Goal: Transaction & Acquisition: Download file/media

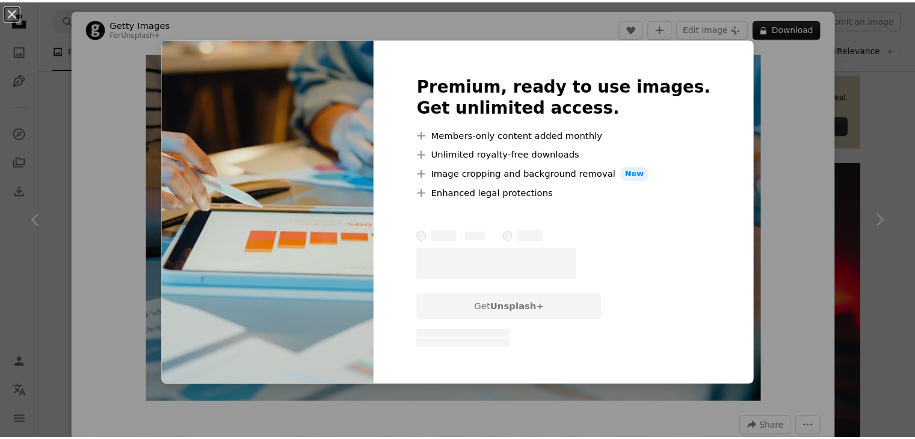
scroll to position [12, 0]
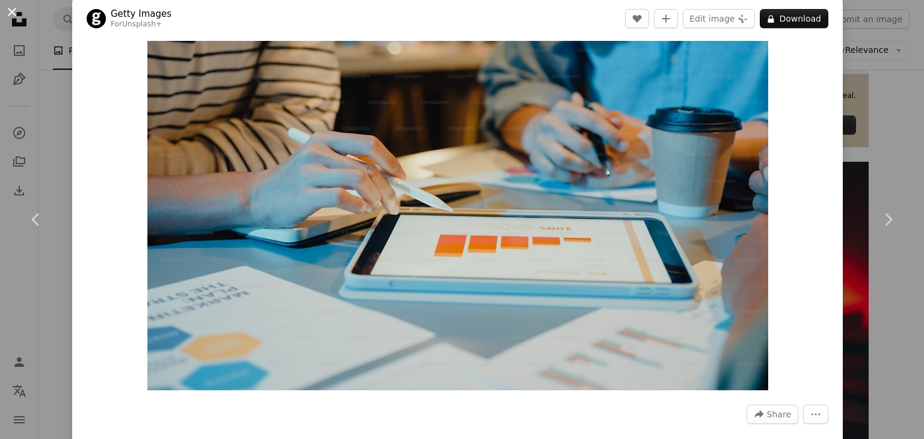
click at [5, 10] on button "An X shape" at bounding box center [12, 12] width 14 height 14
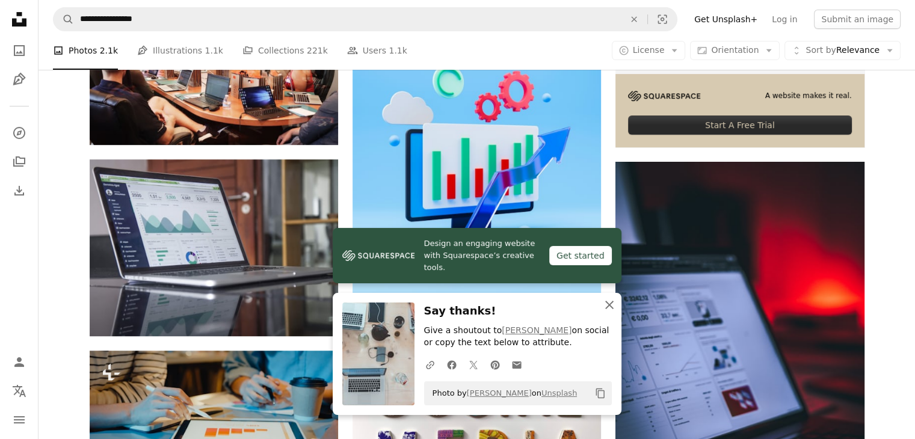
click at [607, 302] on icon "button" at bounding box center [609, 305] width 8 height 8
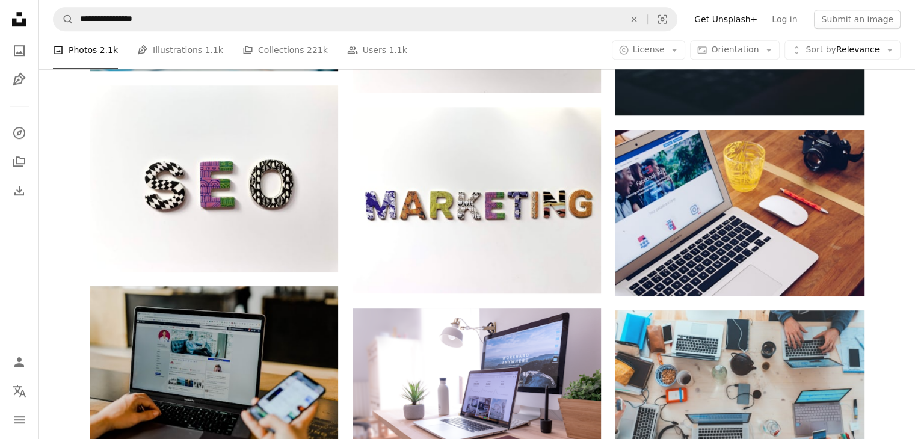
scroll to position [894, 0]
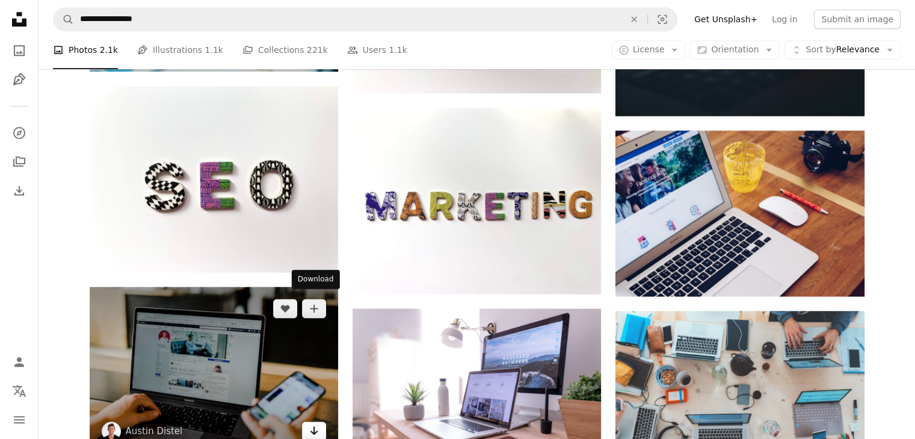
click at [313, 427] on icon "Download" at bounding box center [314, 431] width 8 height 8
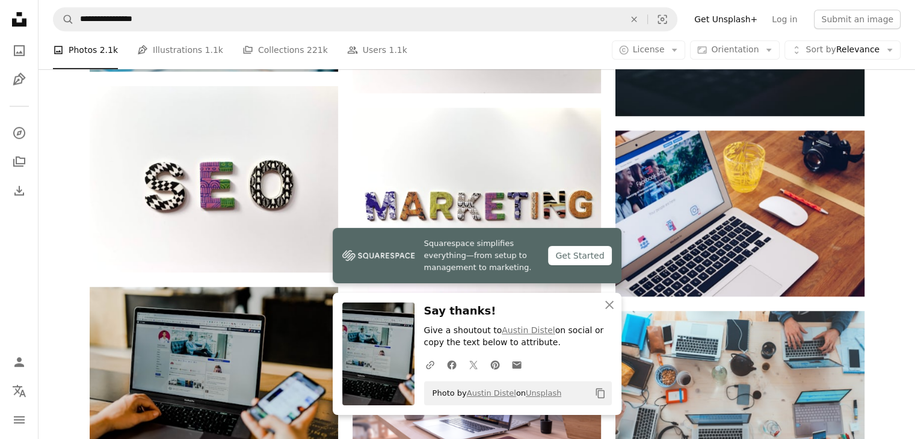
click at [882, 244] on div "Plus sign for Unsplash+ A heart A plus sign [PERSON_NAME] For Unsplash+ A lock …" at bounding box center [477, 208] width 877 height 1605
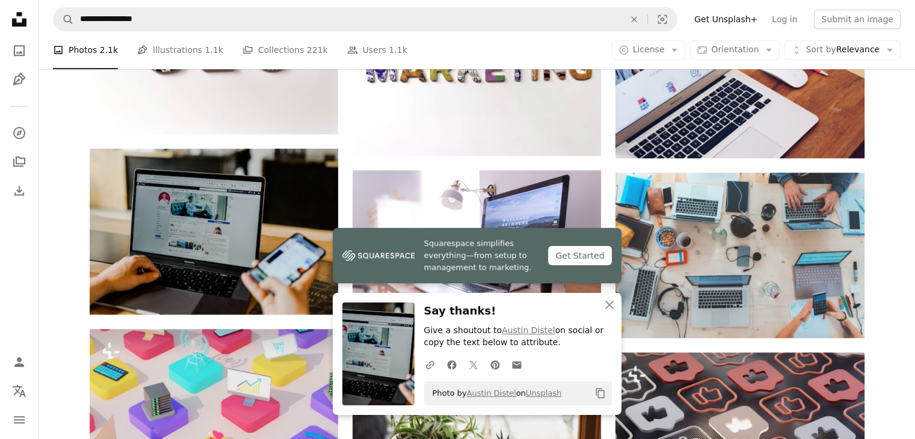
scroll to position [1034, 0]
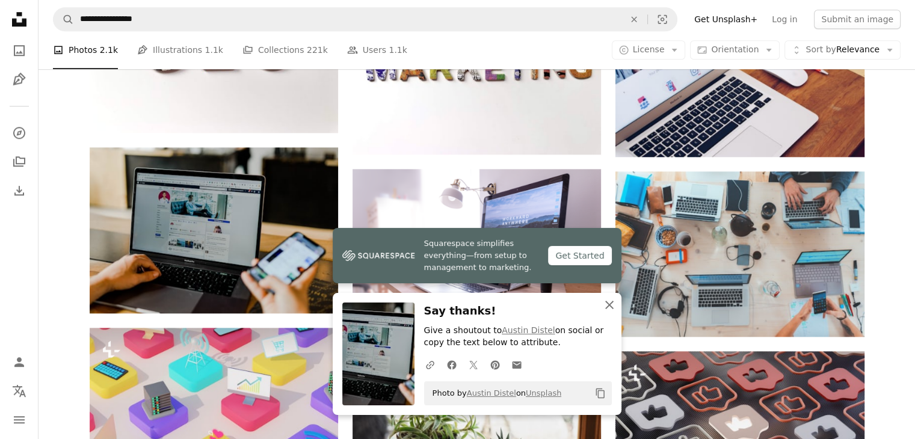
click at [605, 302] on icon "An X shape" at bounding box center [609, 305] width 14 height 14
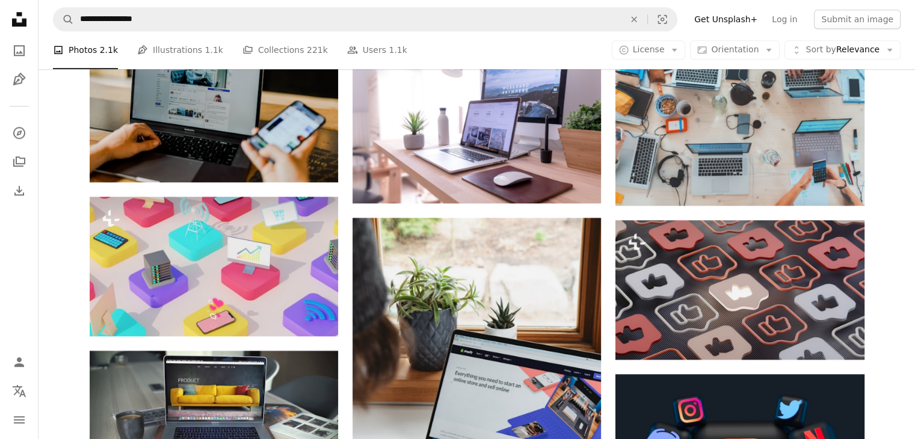
scroll to position [1152, 0]
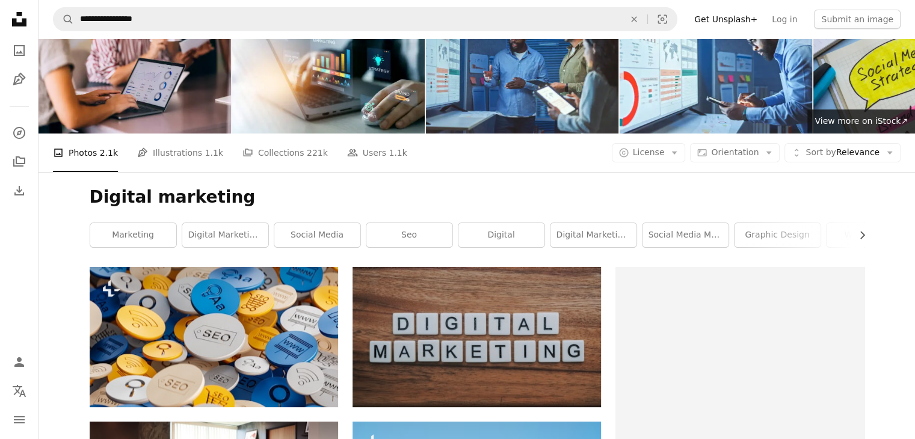
scroll to position [0, 0]
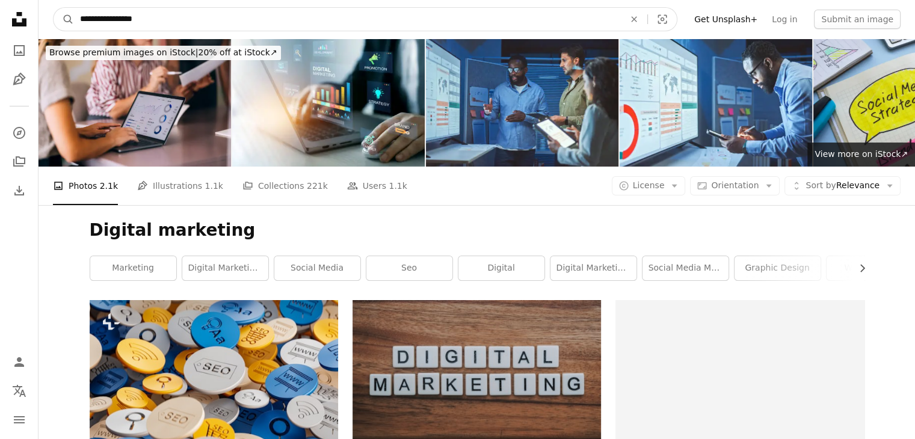
click at [183, 26] on input "**********" at bounding box center [347, 19] width 547 height 23
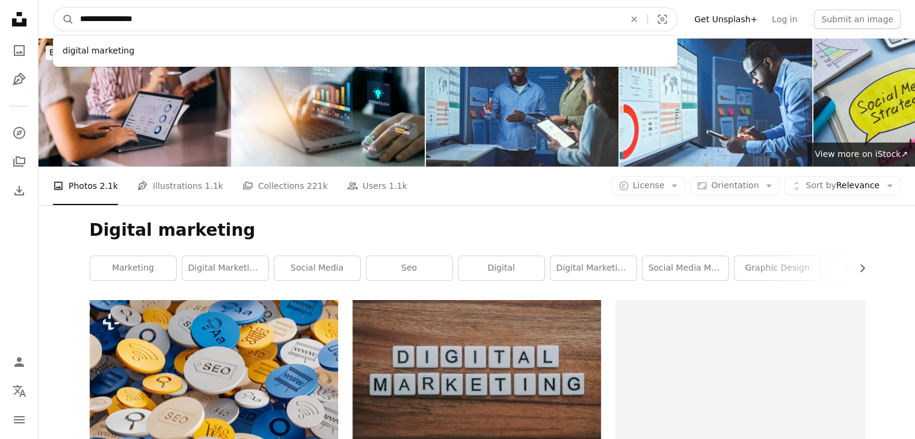
click at [183, 26] on input "**********" at bounding box center [347, 19] width 547 height 23
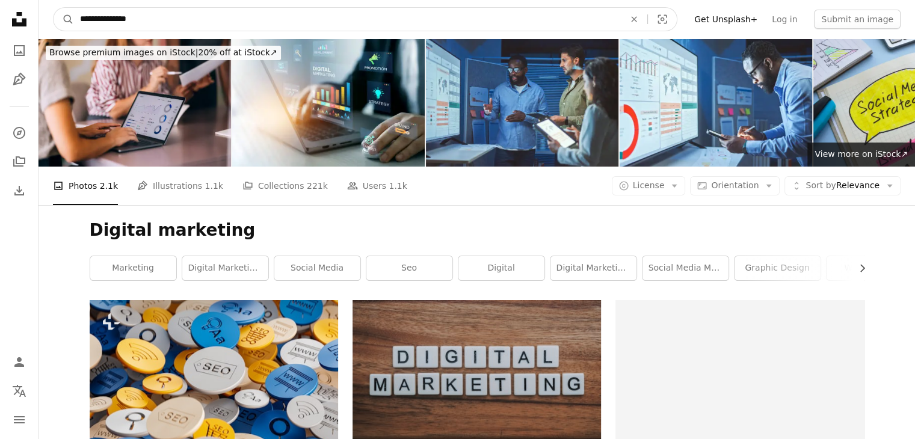
type input "**********"
click at [54, 8] on button "A magnifying glass" at bounding box center [64, 19] width 20 height 23
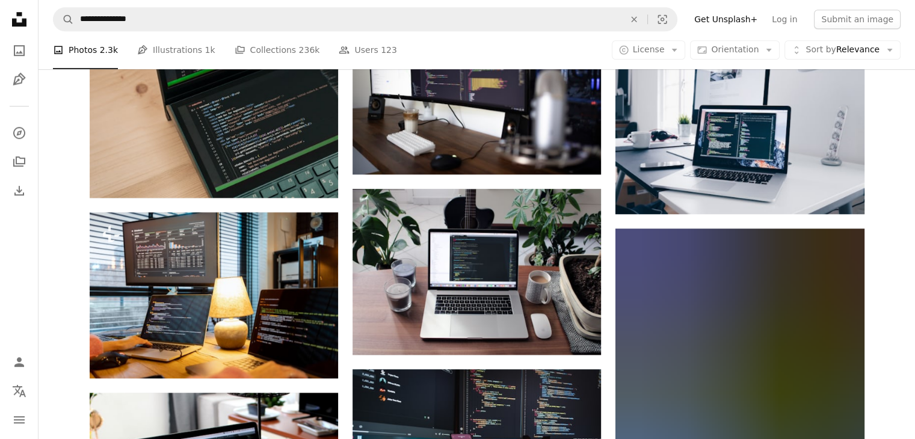
scroll to position [976, 0]
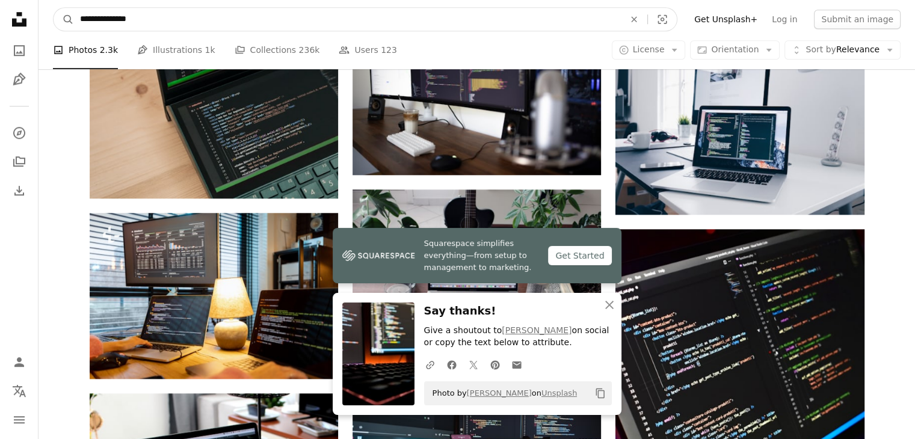
click at [136, 13] on input "**********" at bounding box center [347, 19] width 547 height 23
paste input "**********"
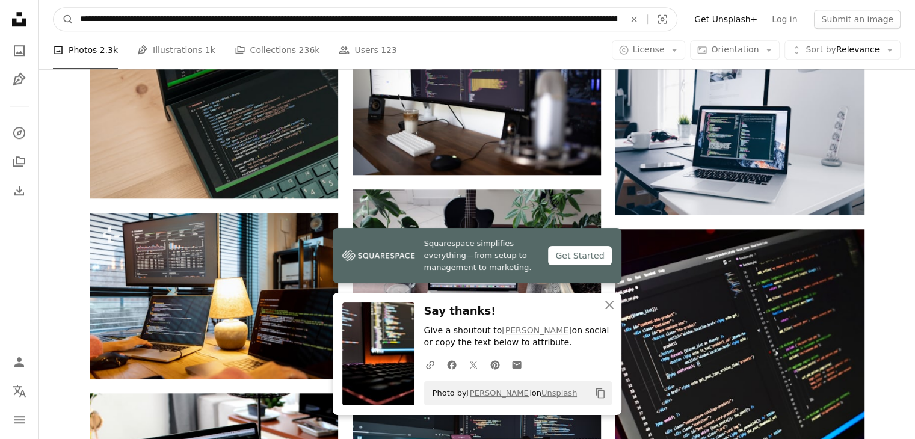
scroll to position [0, 4847]
type input "**********"
click at [54, 8] on button "A magnifying glass" at bounding box center [64, 19] width 20 height 23
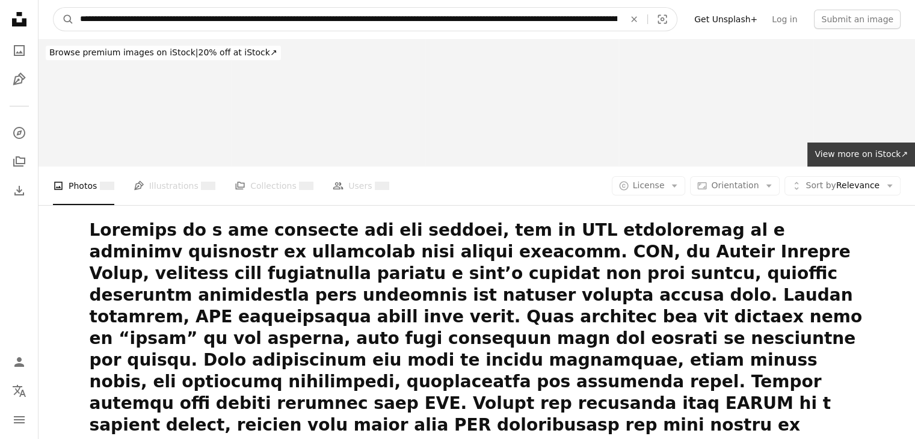
click at [136, 13] on input "Find visuals sitewide" at bounding box center [347, 19] width 547 height 23
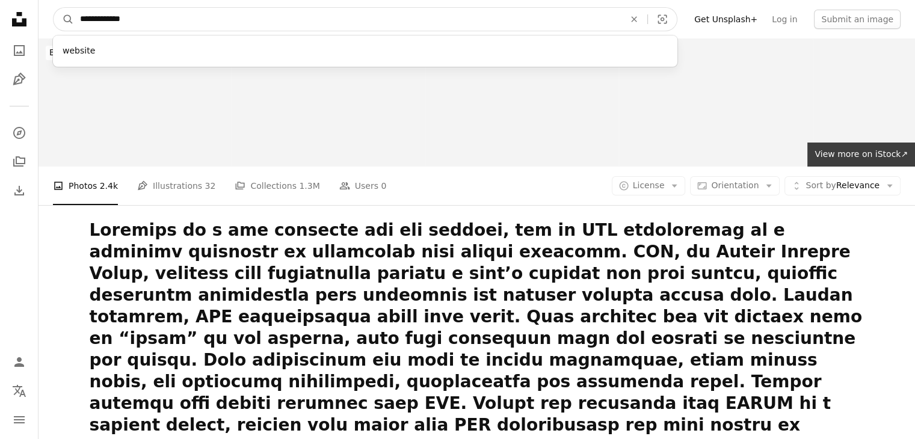
type input "**********"
click at [54, 8] on button "A magnifying glass" at bounding box center [64, 19] width 20 height 23
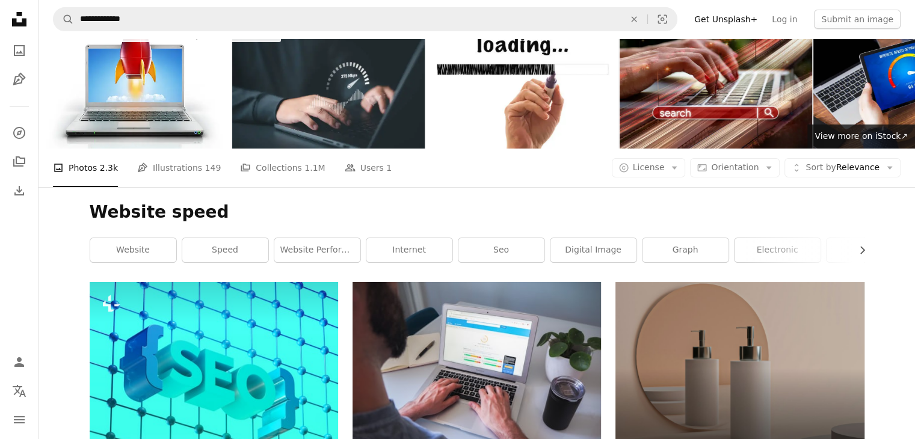
scroll to position [12, 0]
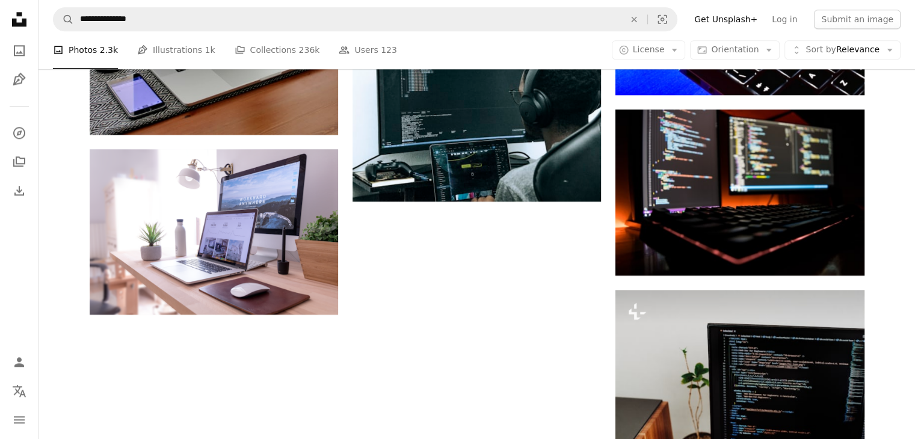
scroll to position [1519, 0]
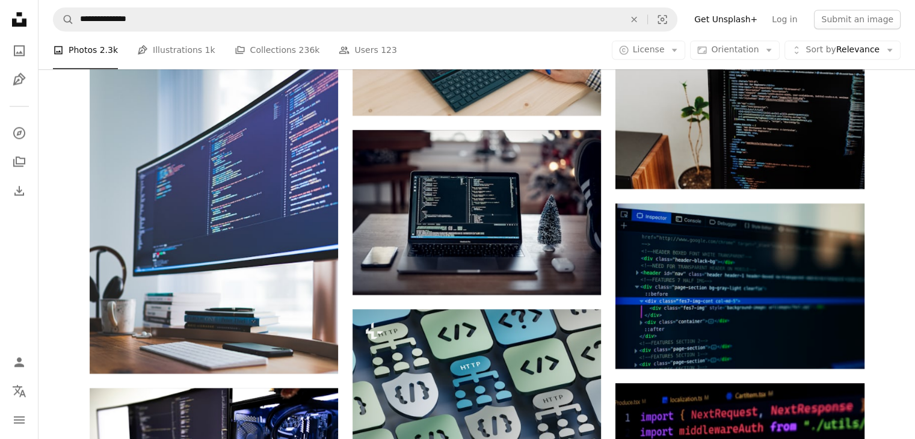
scroll to position [1786, 0]
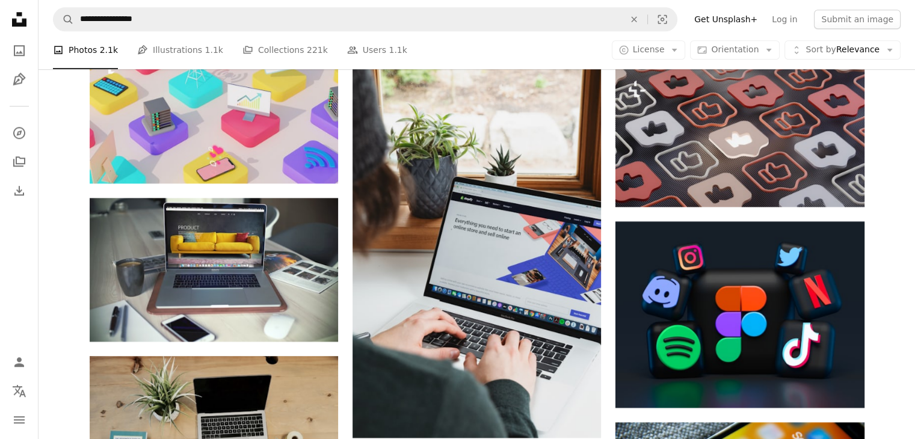
scroll to position [1317, 0]
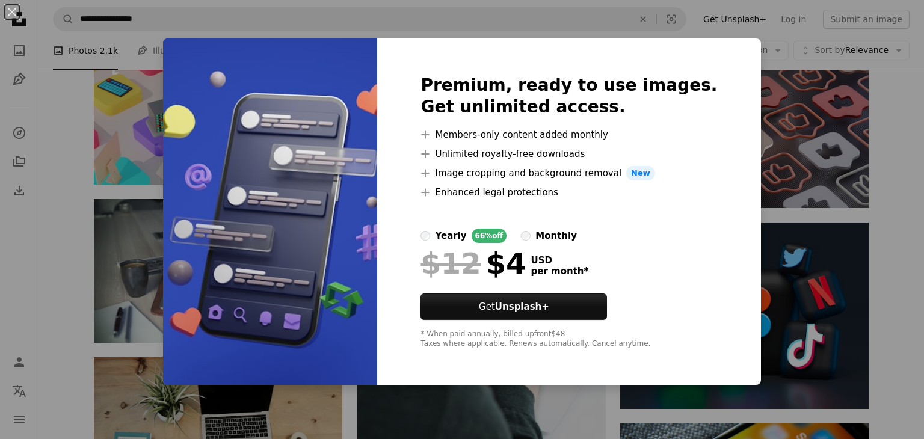
click at [781, 159] on div "An X shape Premium, ready to use images. Get unlimited access. A plus sign Memb…" at bounding box center [462, 219] width 924 height 439
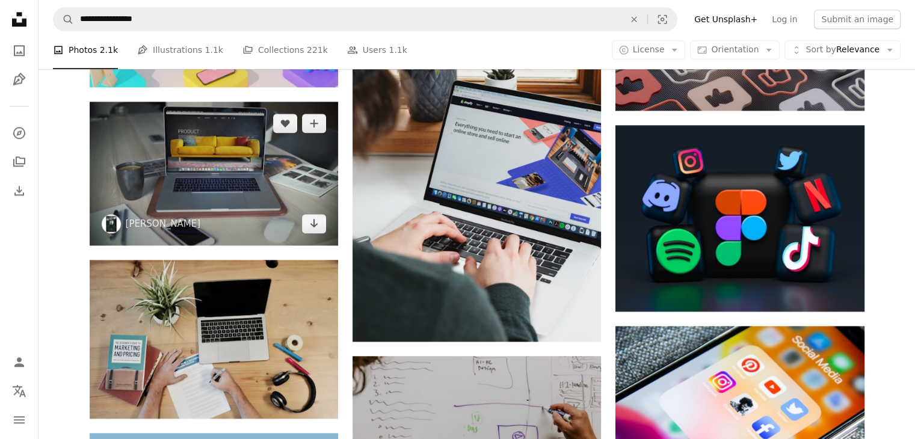
scroll to position [1413, 0]
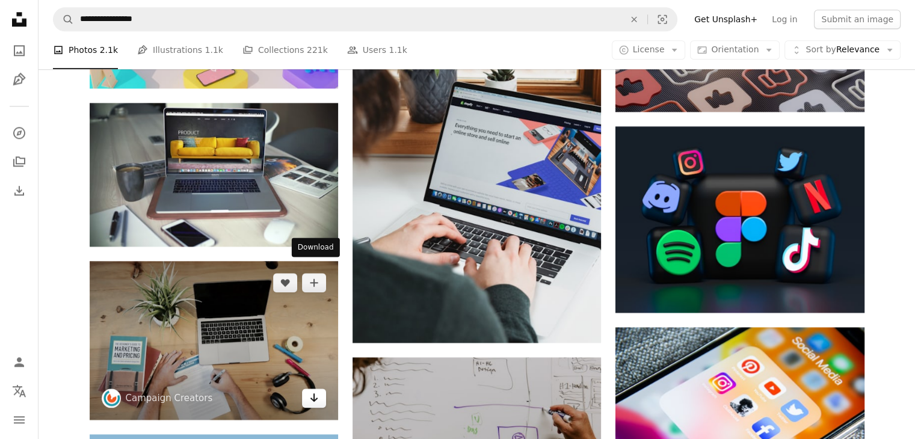
click at [312, 391] on icon "Arrow pointing down" at bounding box center [314, 398] width 10 height 14
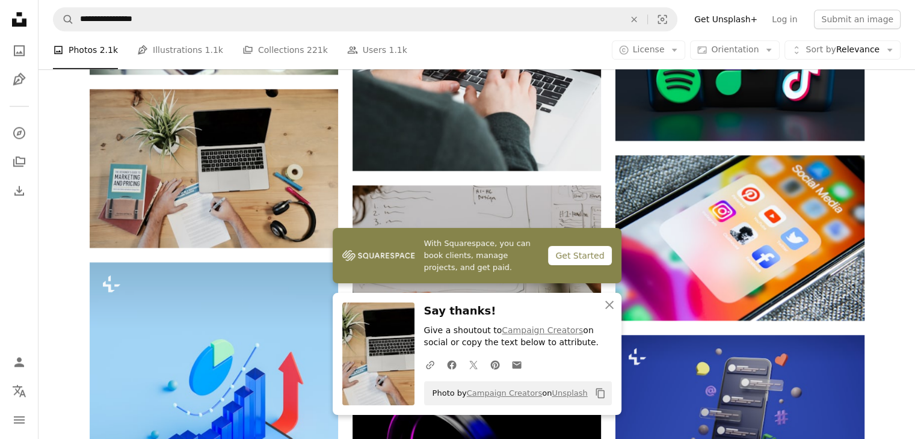
scroll to position [1622, 0]
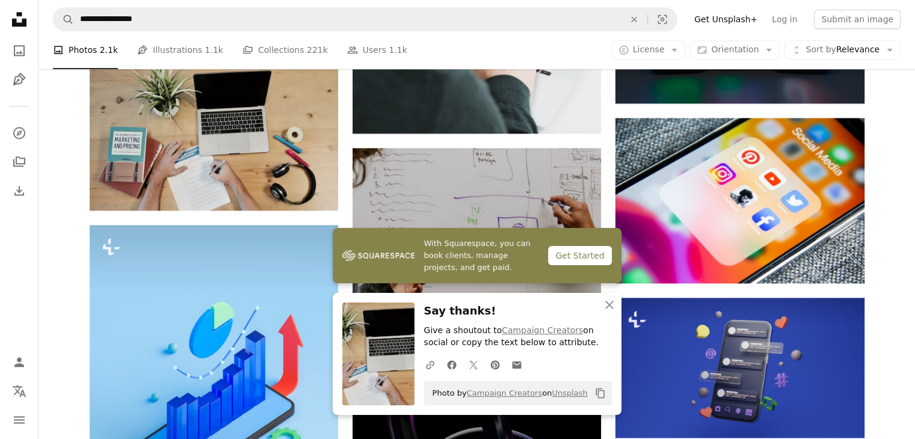
click at [616, 304] on button "An X shape Close" at bounding box center [610, 305] width 24 height 24
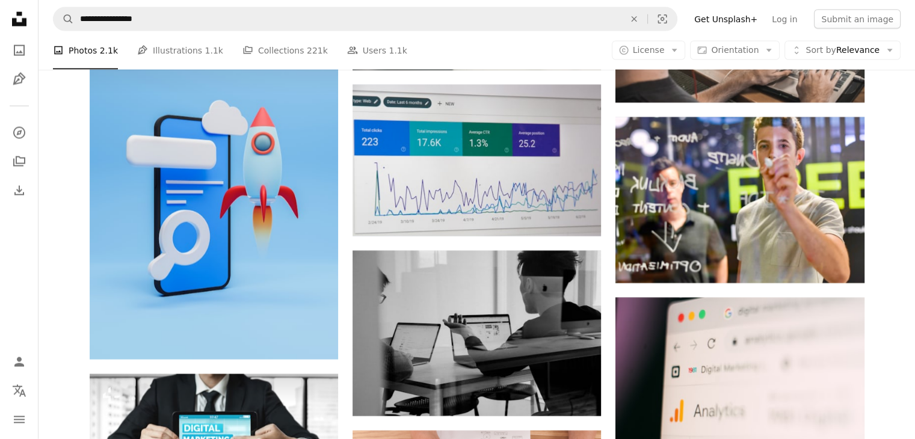
scroll to position [2502, 0]
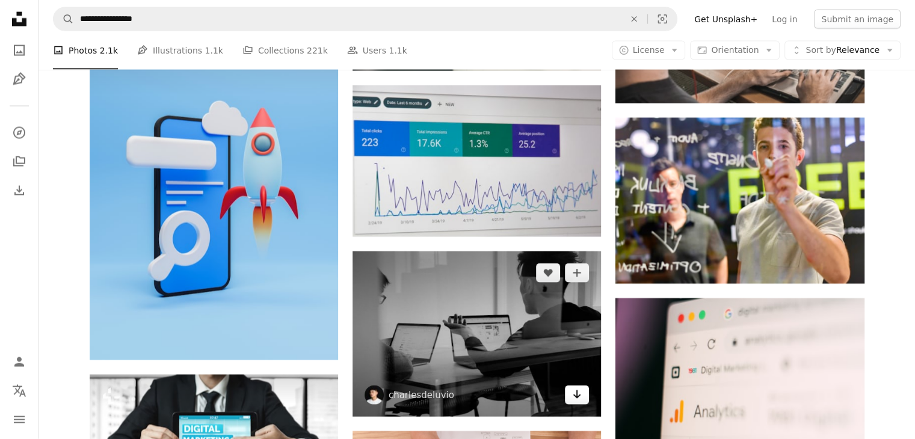
click at [575, 391] on icon "Download" at bounding box center [577, 395] width 8 height 8
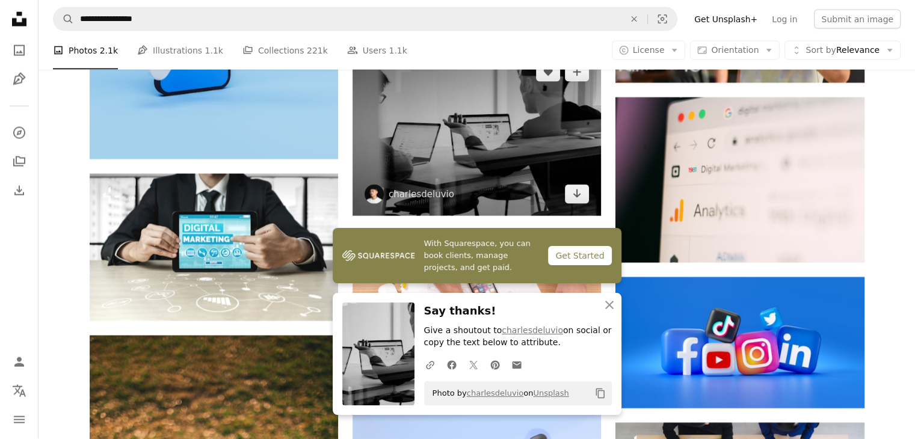
scroll to position [2700, 0]
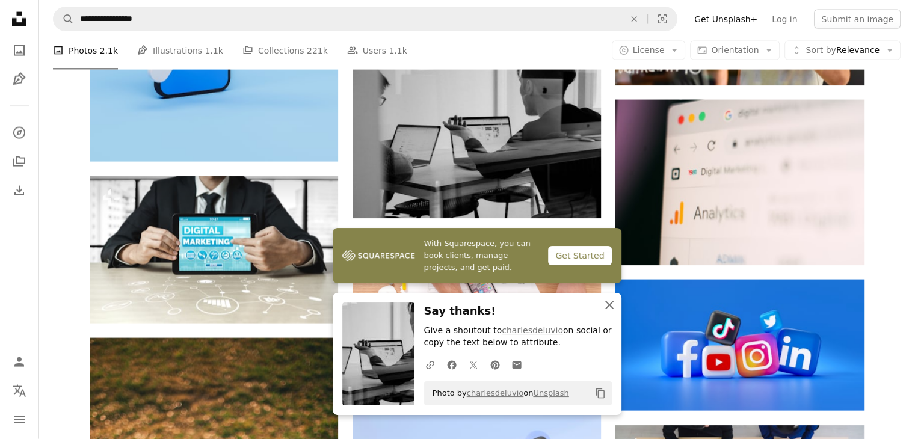
click at [604, 302] on icon "An X shape" at bounding box center [609, 305] width 14 height 14
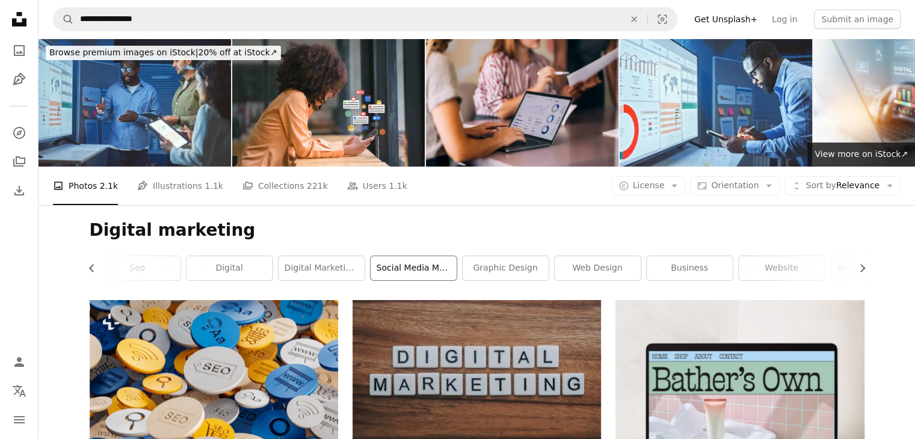
scroll to position [0, 274]
click at [585, 256] on link "web design" at bounding box center [595, 268] width 86 height 24
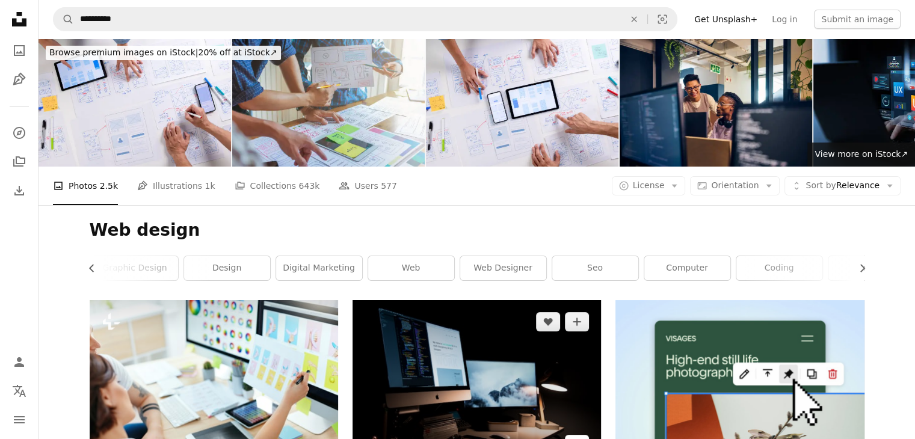
click at [578, 437] on icon "Arrow pointing down" at bounding box center [577, 444] width 10 height 14
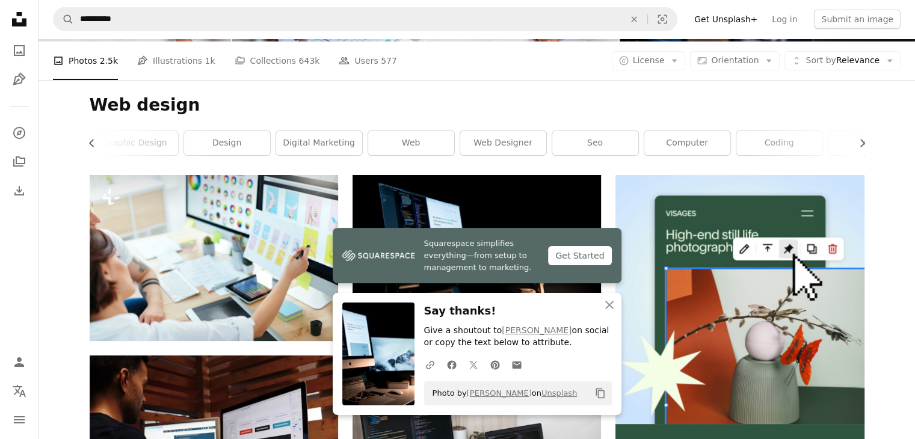
scroll to position [137, 0]
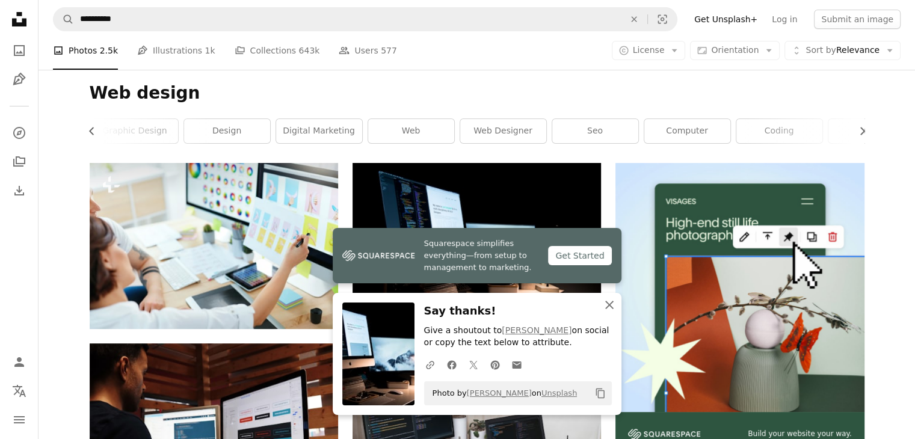
click at [611, 304] on icon "An X shape" at bounding box center [609, 305] width 14 height 14
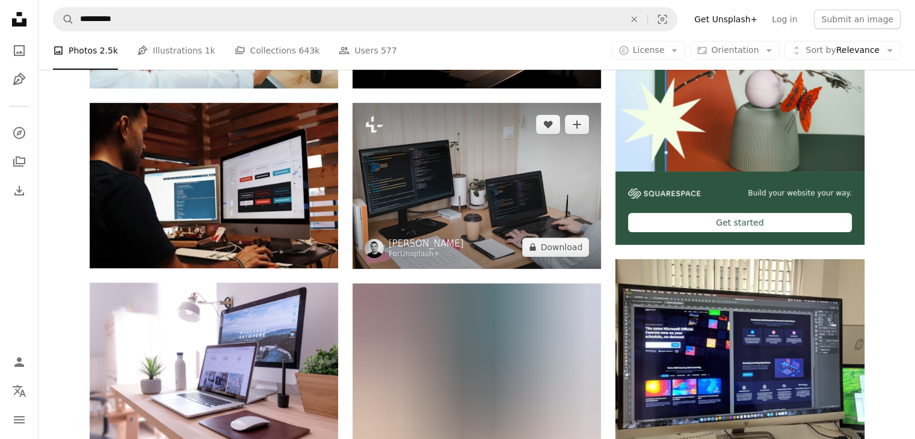
scroll to position [377, 0]
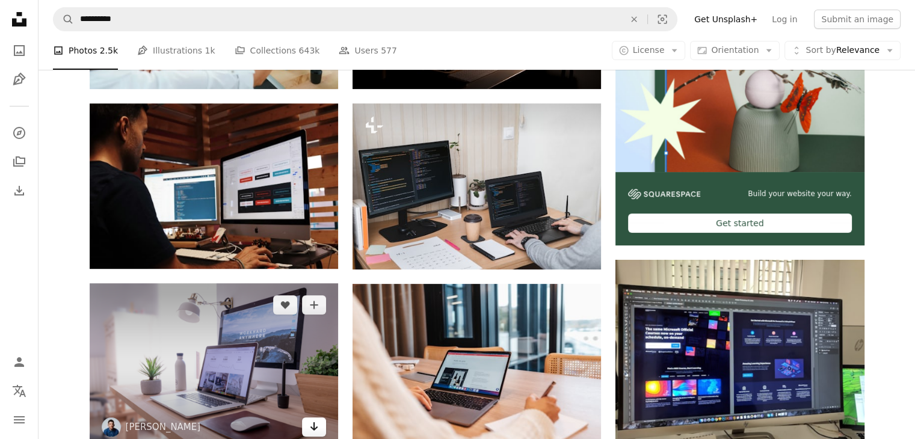
click at [315, 419] on icon "Arrow pointing down" at bounding box center [314, 426] width 10 height 14
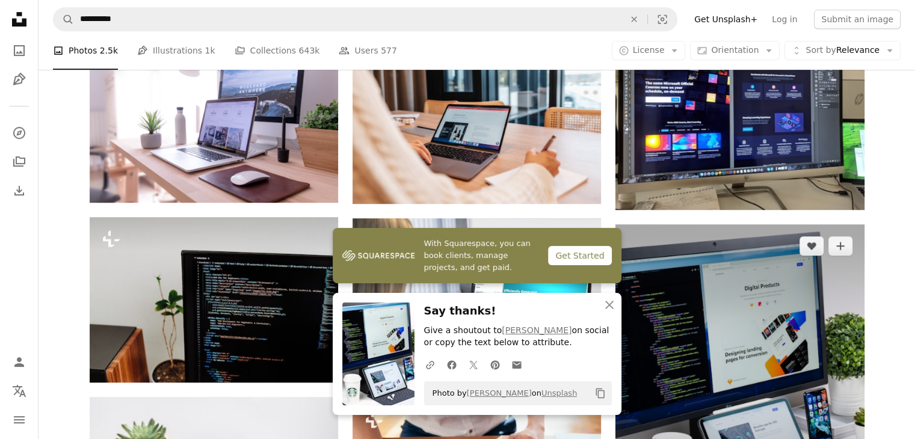
scroll to position [623, 0]
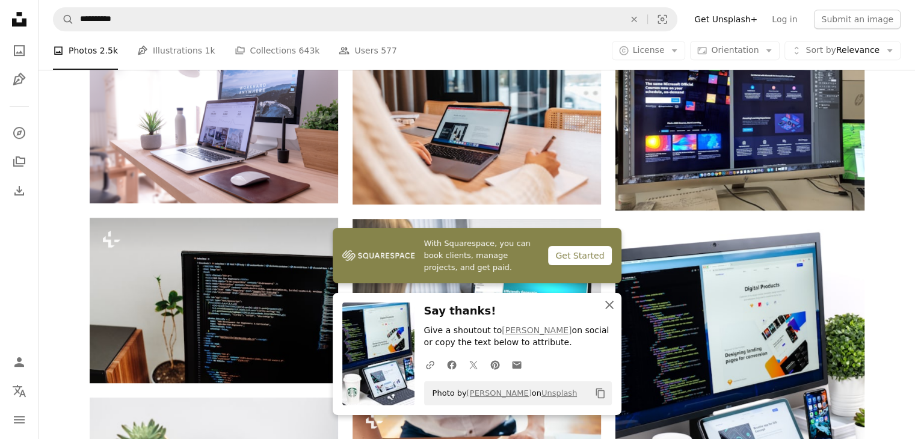
click at [614, 306] on icon "An X shape" at bounding box center [609, 305] width 14 height 14
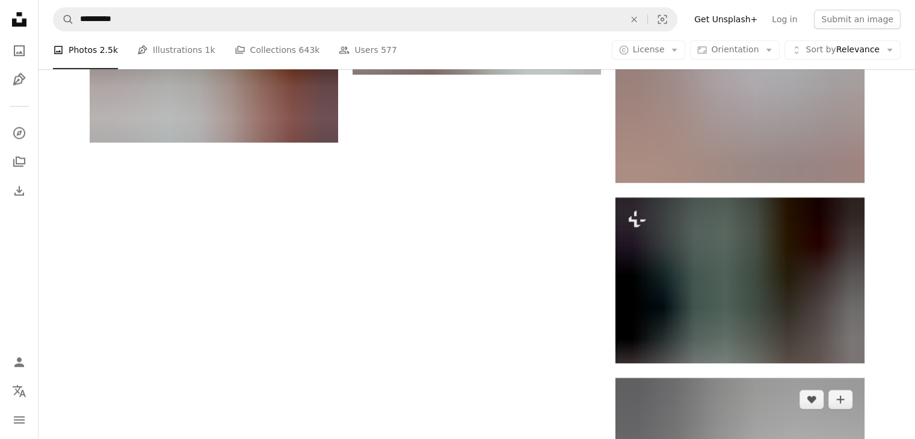
scroll to position [1565, 0]
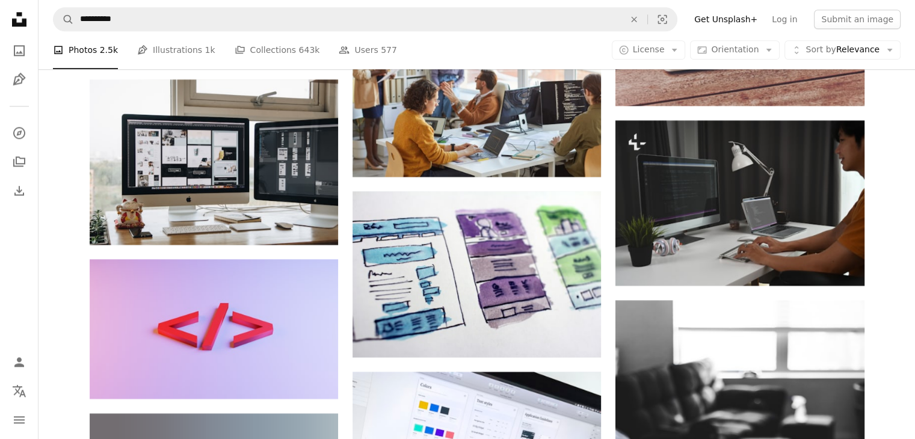
scroll to position [1705, 0]
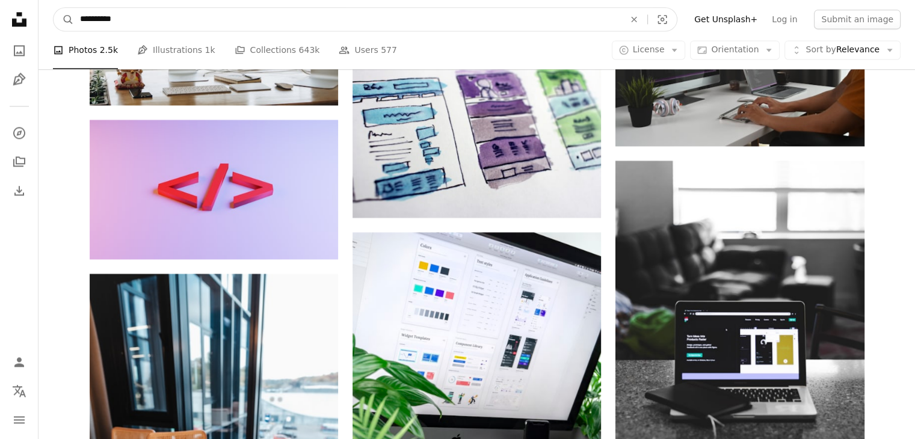
click at [194, 17] on input "**********" at bounding box center [347, 19] width 547 height 23
type input "**********"
click at [54, 8] on button "A magnifying glass" at bounding box center [64, 19] width 20 height 23
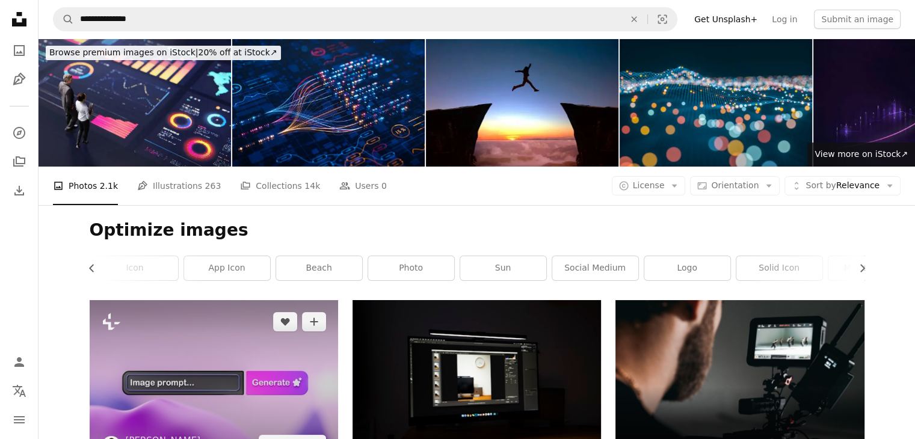
scroll to position [167, 0]
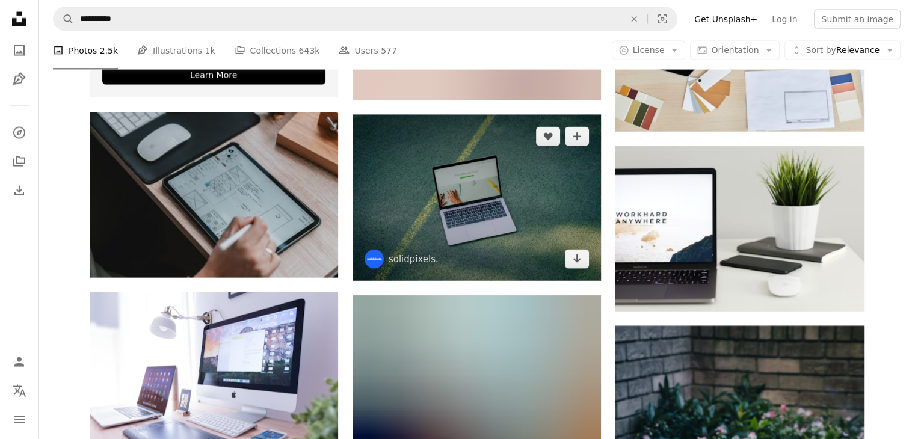
scroll to position [2589, 0]
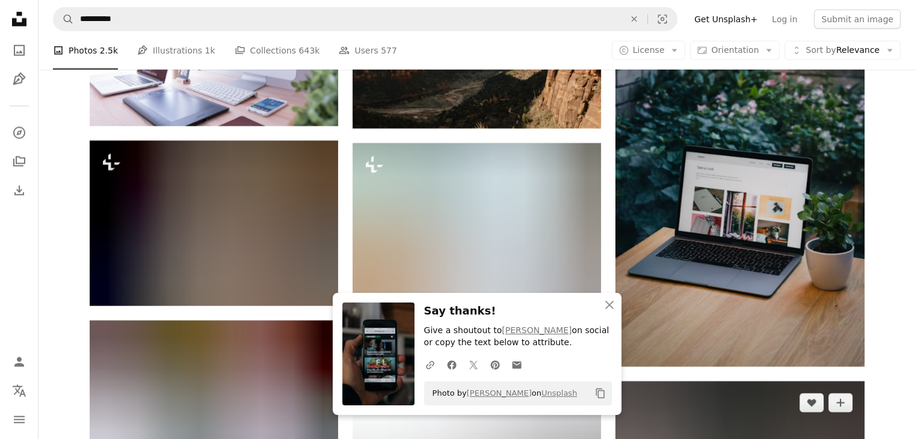
scroll to position [2922, 0]
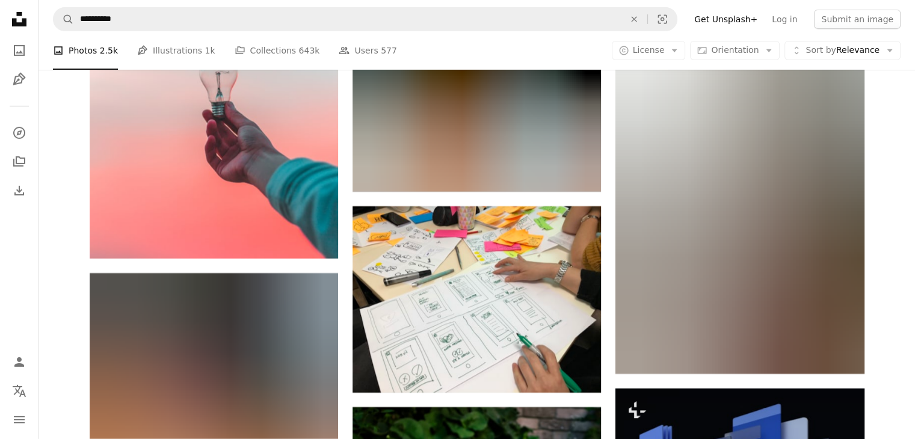
scroll to position [4001, 0]
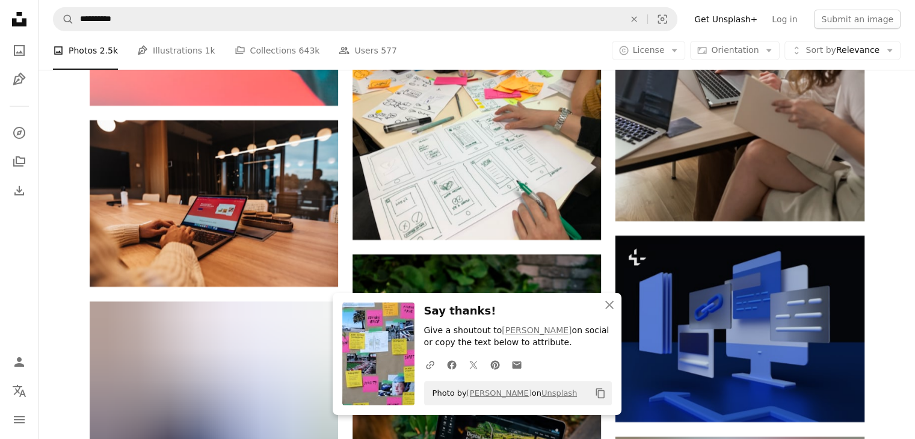
scroll to position [4154, 0]
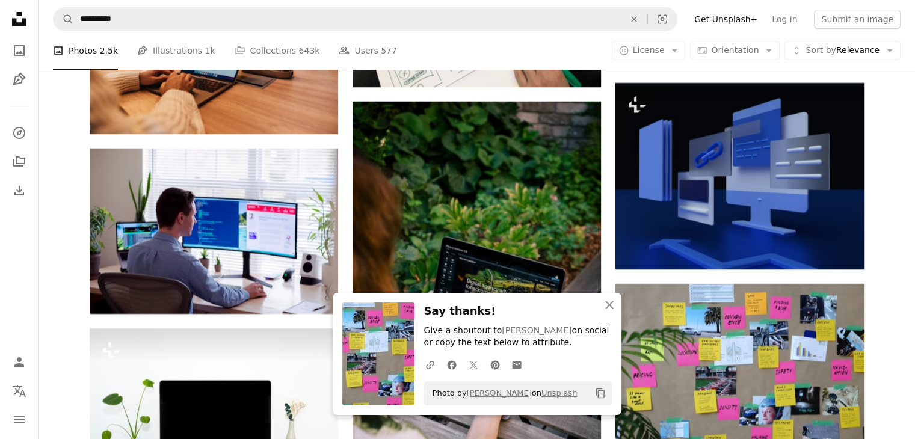
scroll to position [4320, 0]
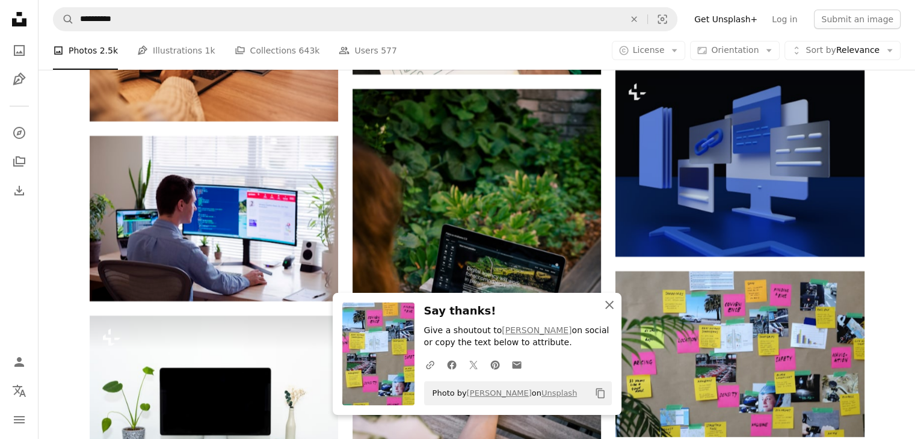
click at [610, 298] on icon "An X shape" at bounding box center [609, 305] width 14 height 14
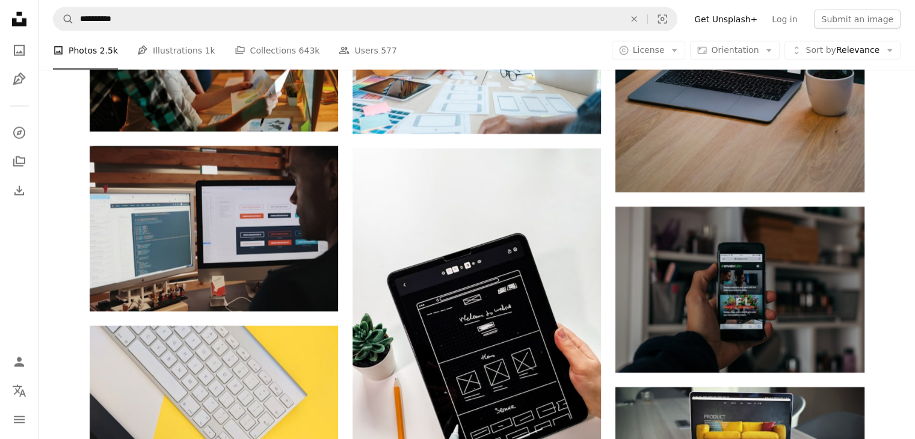
scroll to position [3098, 0]
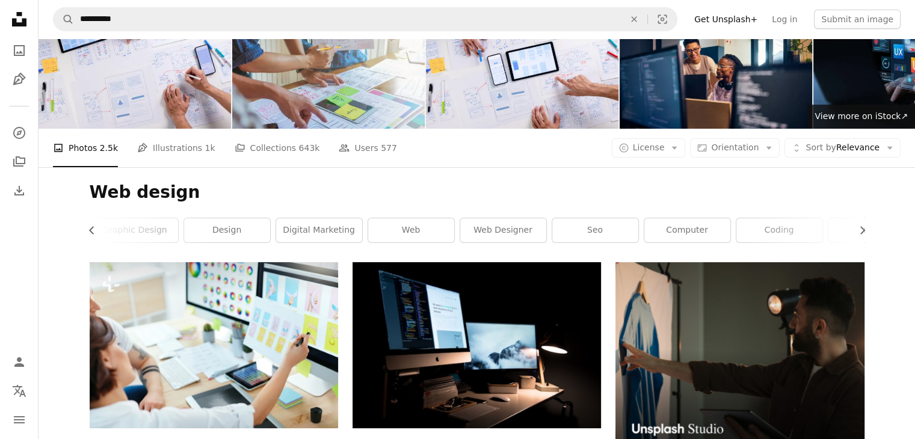
scroll to position [0, 0]
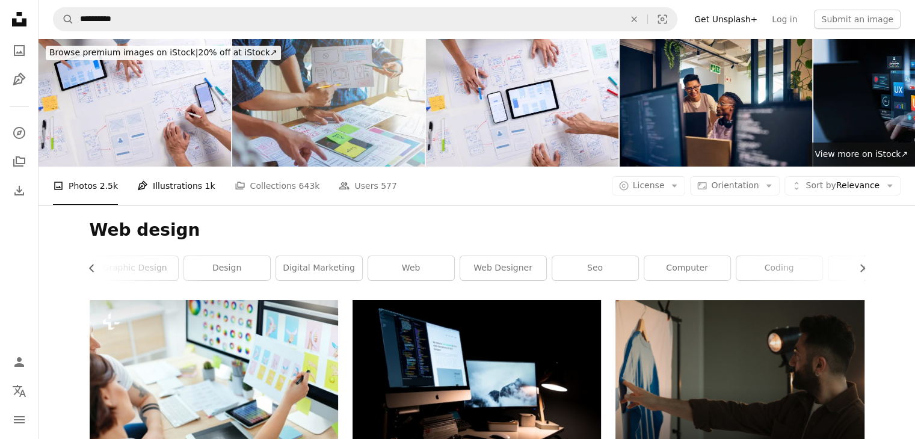
click at [171, 167] on link "Pen Tool Illustrations 1k" at bounding box center [176, 186] width 78 height 39
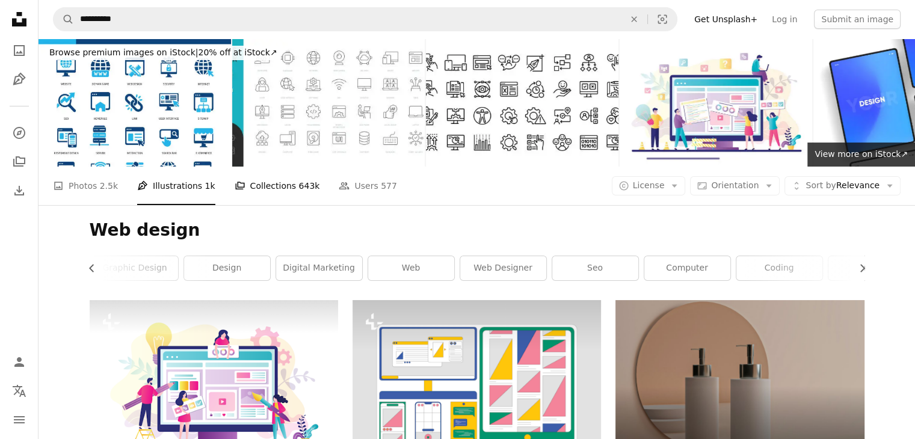
click at [249, 167] on link "A stack of folders Collections 643k" at bounding box center [277, 186] width 85 height 39
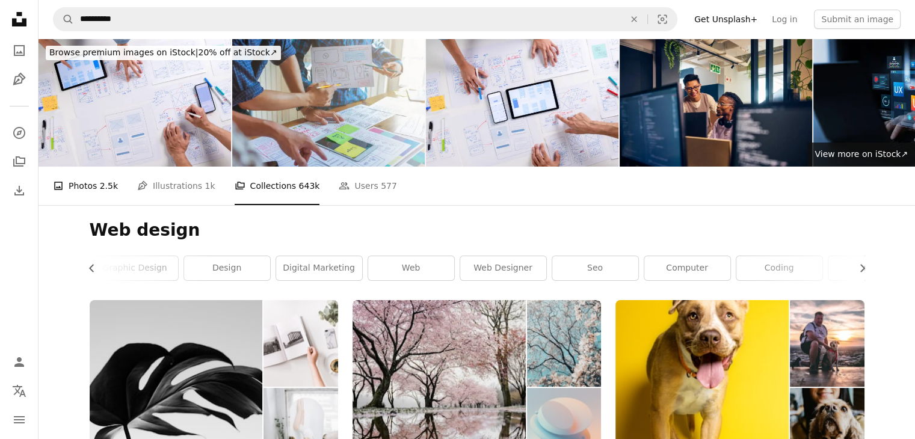
click at [87, 167] on link "A photo Photos 2.5k" at bounding box center [85, 186] width 65 height 39
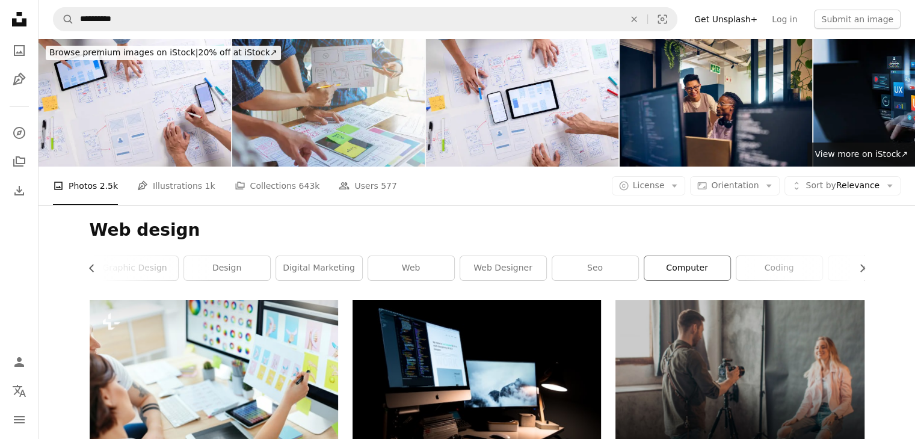
click at [670, 256] on link "computer" at bounding box center [687, 268] width 86 height 24
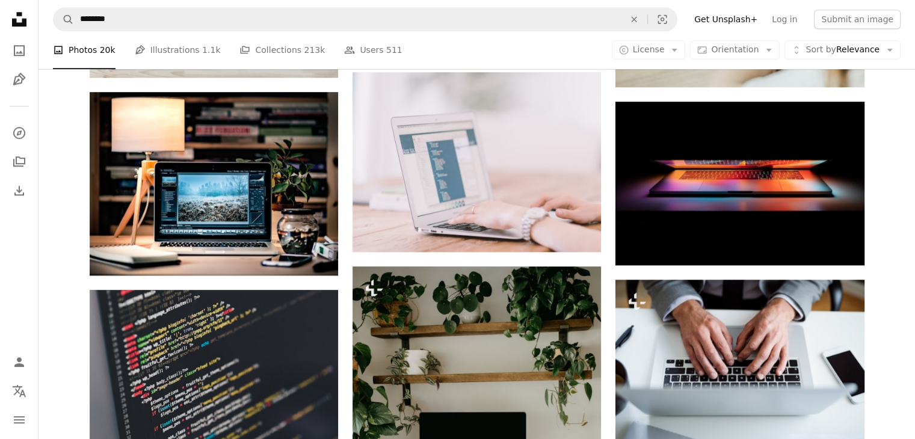
scroll to position [1090, 0]
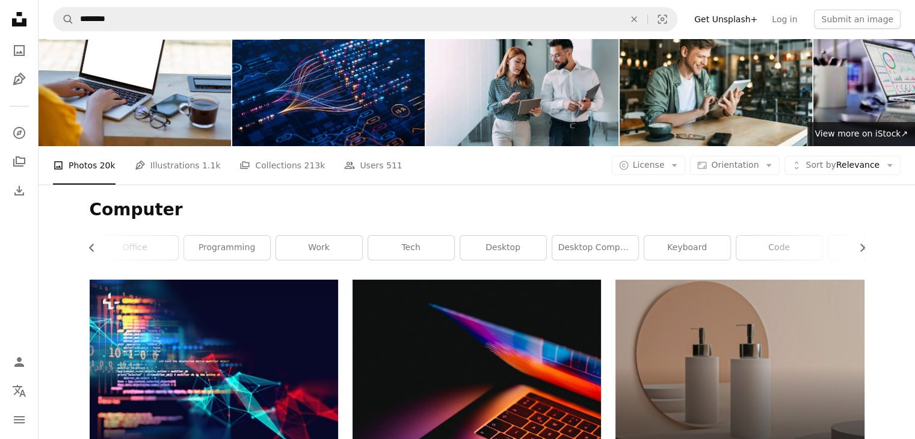
scroll to position [0, 0]
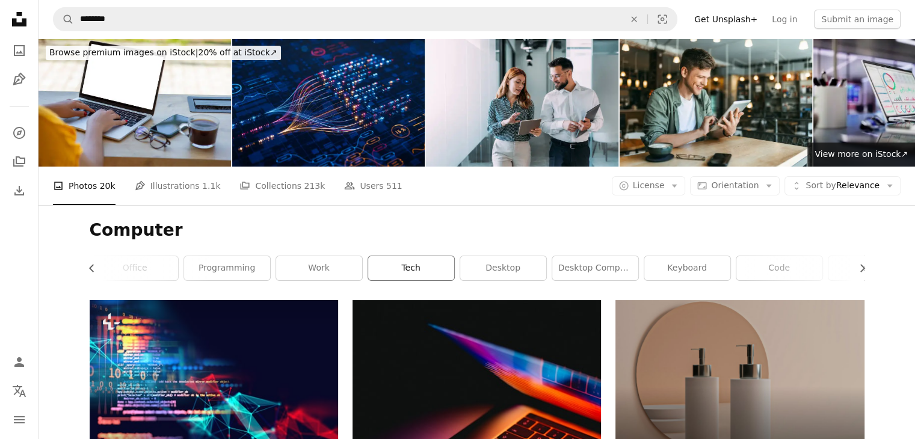
click at [427, 256] on link "tech" at bounding box center [411, 268] width 86 height 24
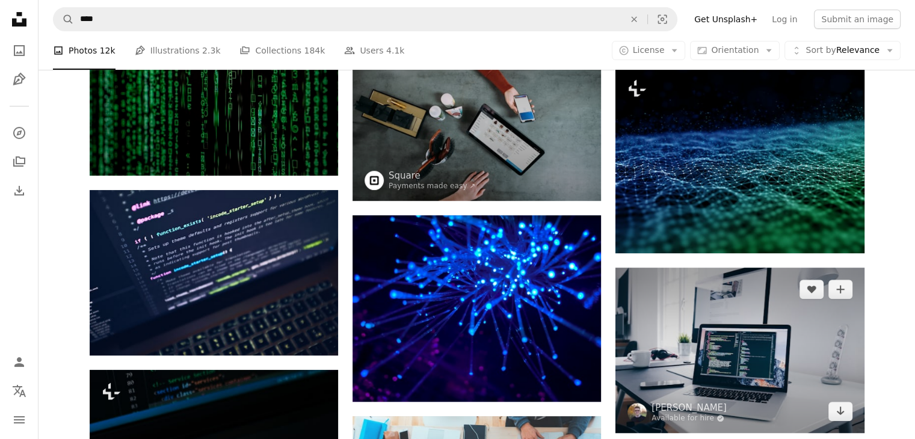
scroll to position [593, 0]
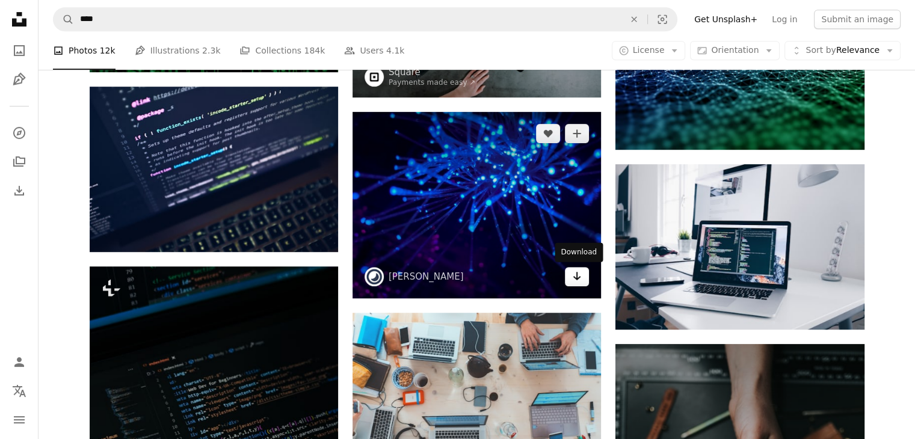
click at [582, 275] on link "Arrow pointing down" at bounding box center [577, 276] width 24 height 19
